Goal: Find specific page/section: Find specific page/section

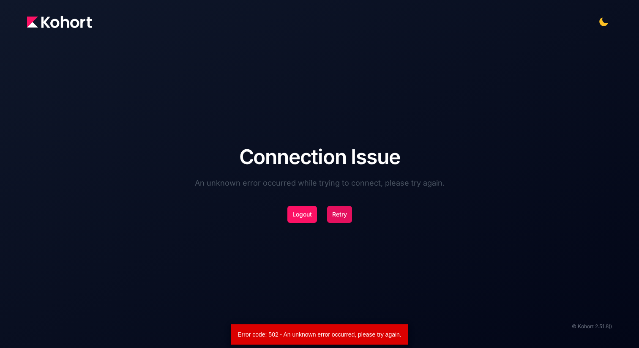
click at [348, 213] on button "Retry" at bounding box center [339, 214] width 25 height 17
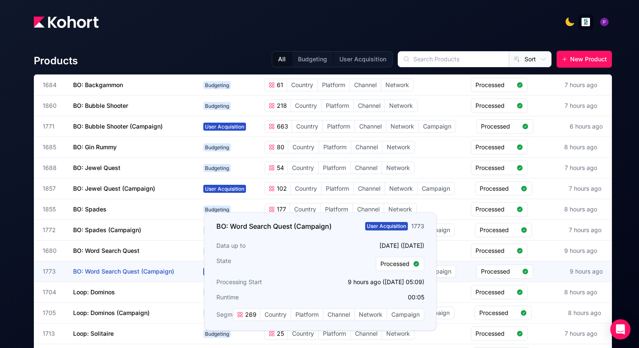
click at [112, 270] on span "BO: Word Search Quest (Campaign)" at bounding box center [123, 271] width 101 height 7
